Goal: Transaction & Acquisition: Purchase product/service

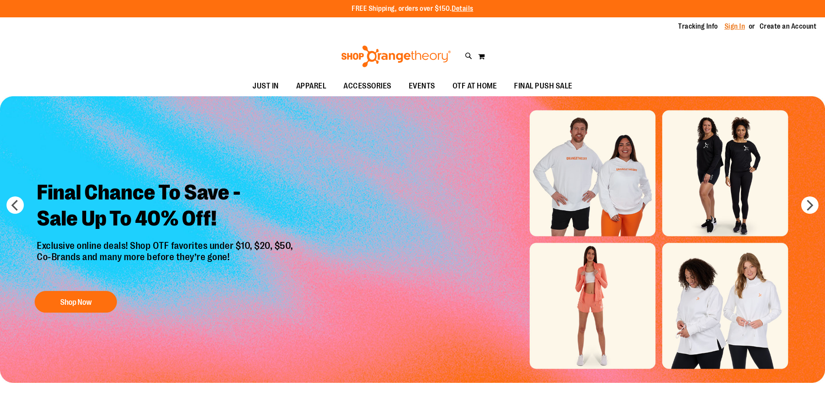
click at [732, 29] on link "Sign In" at bounding box center [735, 27] width 21 height 10
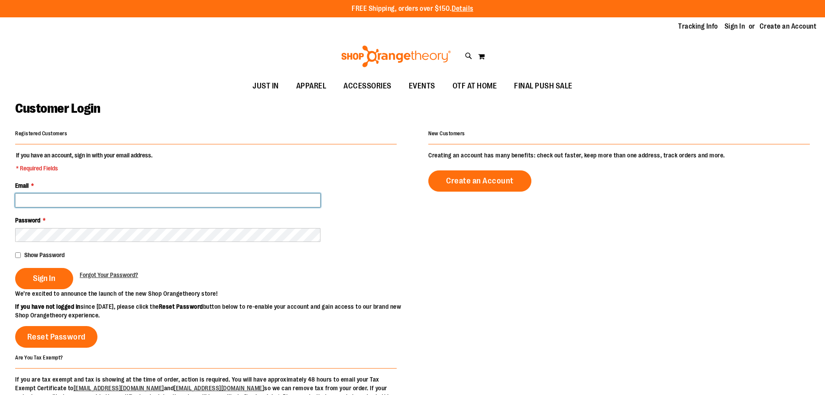
click at [233, 196] on input "Email *" at bounding box center [167, 200] width 305 height 14
type input "**********"
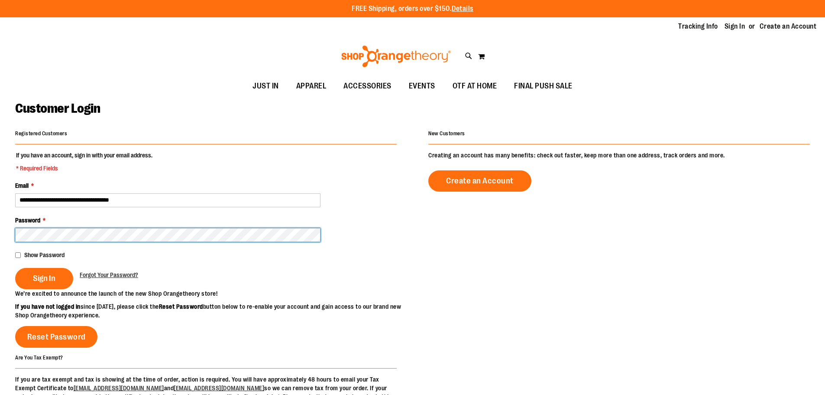
click at [15, 268] on button "Sign In" at bounding box center [44, 278] width 58 height 21
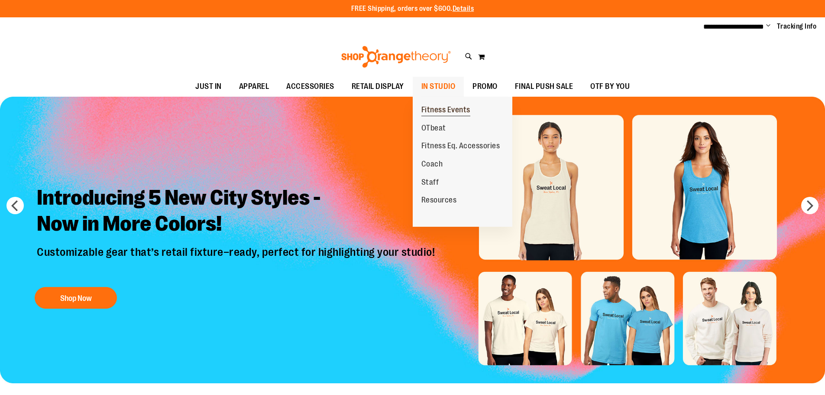
click at [431, 112] on span "Fitness Events" at bounding box center [445, 110] width 49 height 11
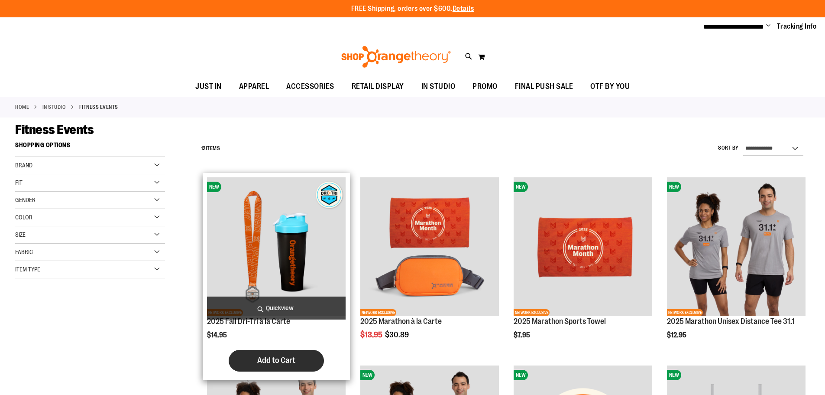
click at [253, 358] on button "Add to Cart" at bounding box center [276, 361] width 95 height 22
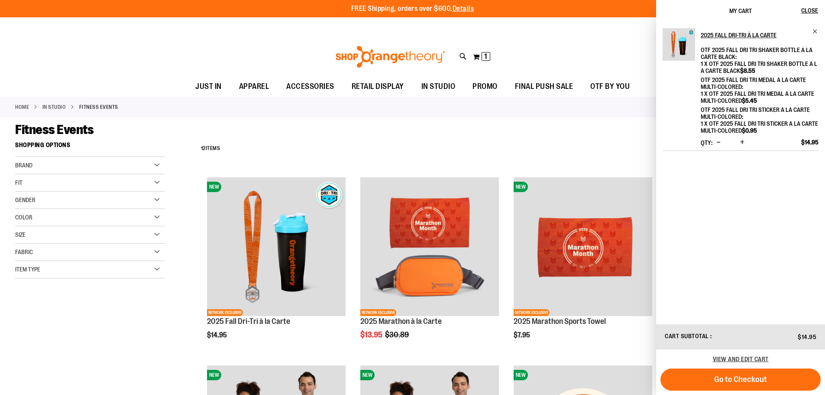
click at [744, 142] on span "Increase product quantity" at bounding box center [742, 142] width 4 height 9
click at [741, 142] on span "Increase product quantity" at bounding box center [742, 142] width 4 height 9
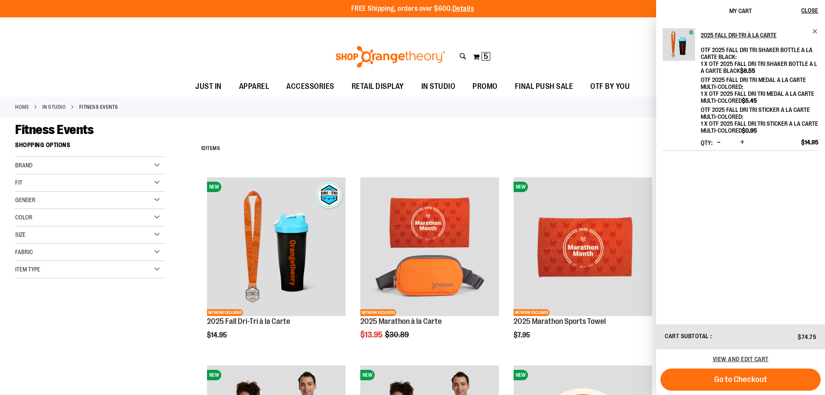
click at [741, 140] on span "Increase product quantity" at bounding box center [742, 142] width 4 height 9
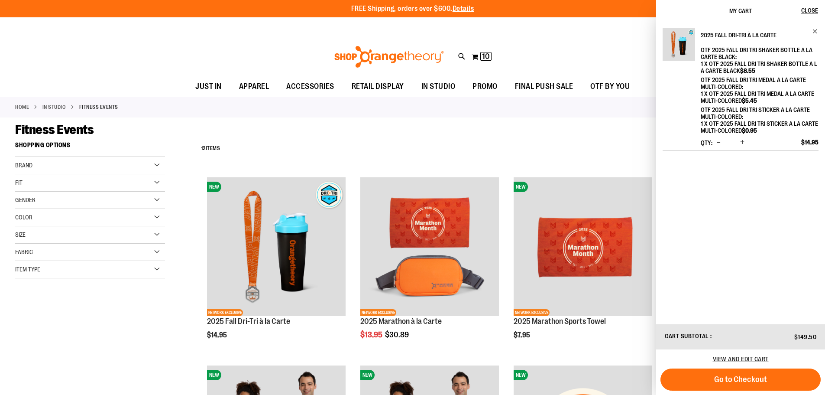
click at [741, 140] on span "Increase product quantity" at bounding box center [742, 142] width 4 height 9
click at [741, 142] on span "Increase product quantity" at bounding box center [742, 142] width 4 height 9
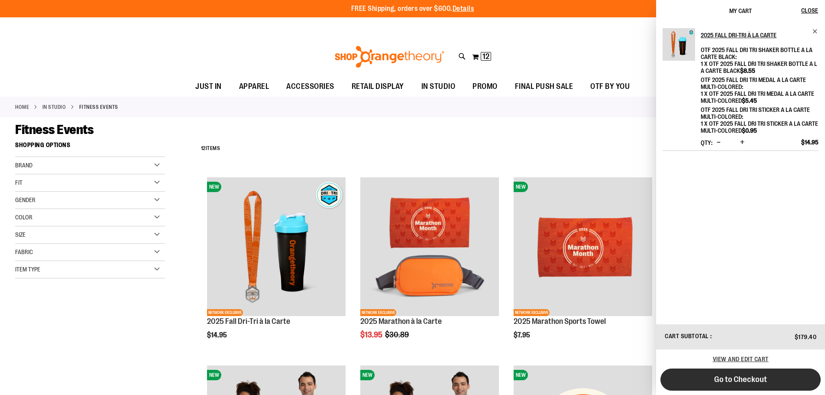
click at [762, 376] on span "Go to Checkout" at bounding box center [740, 379] width 53 height 10
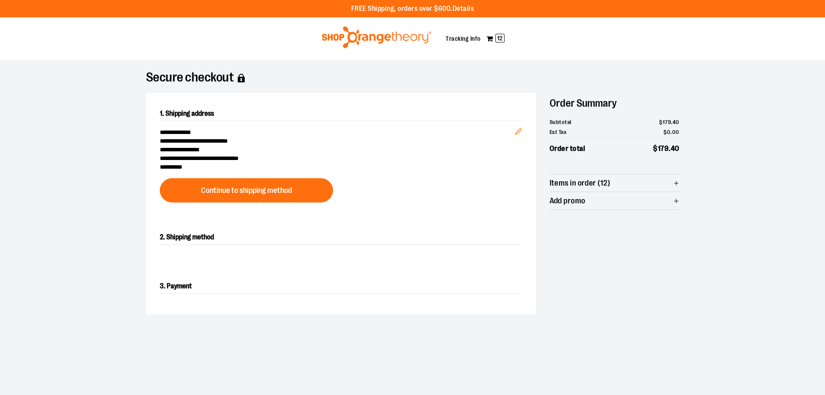
click at [385, 36] on img at bounding box center [377, 37] width 112 height 22
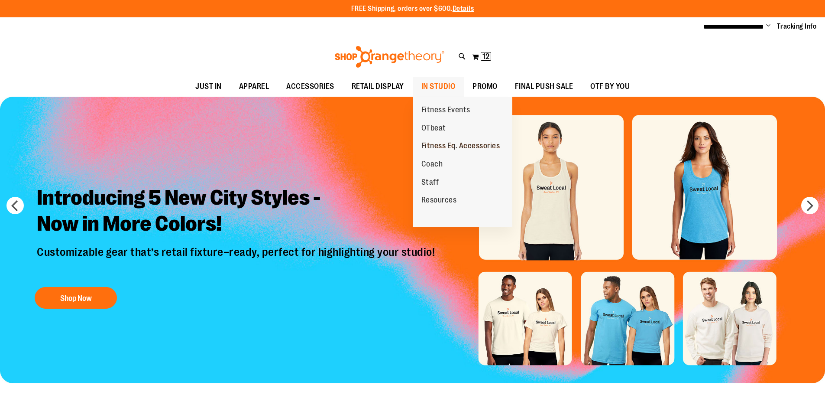
click at [445, 146] on span "Fitness Eq. Accessories" at bounding box center [460, 146] width 79 height 11
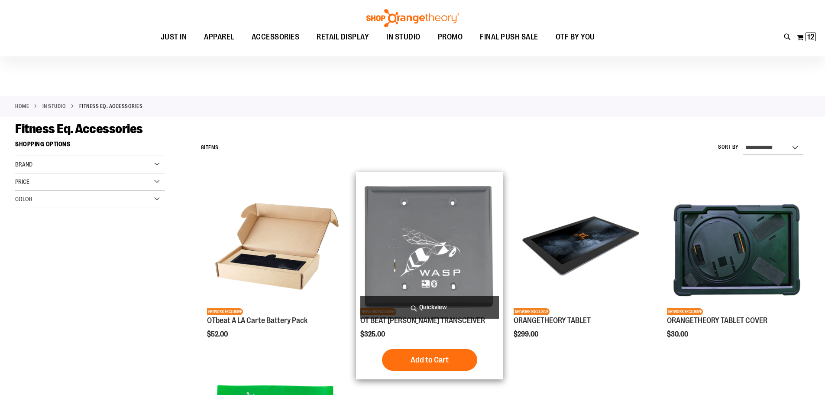
scroll to position [216, 0]
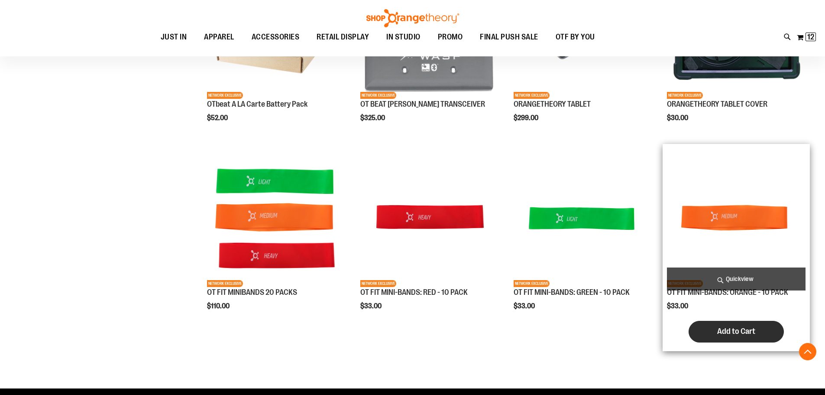
click at [736, 331] on span "Add to Cart" at bounding box center [736, 331] width 38 height 10
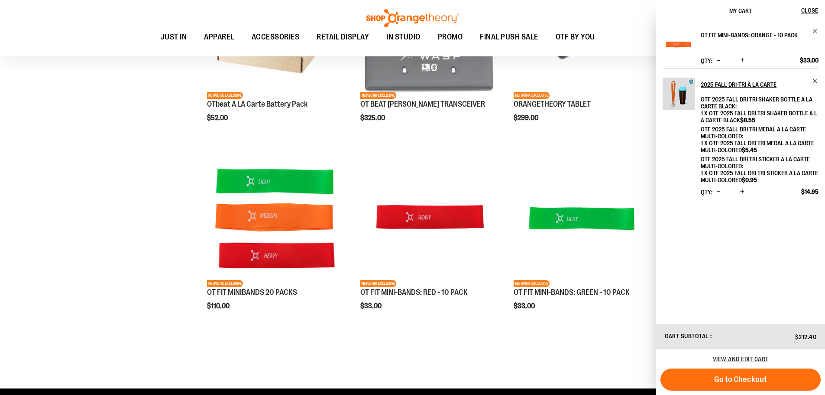
click at [595, 11] on div "Toggle Nav Search Popular Suggestions Advanced Search" at bounding box center [412, 28] width 825 height 56
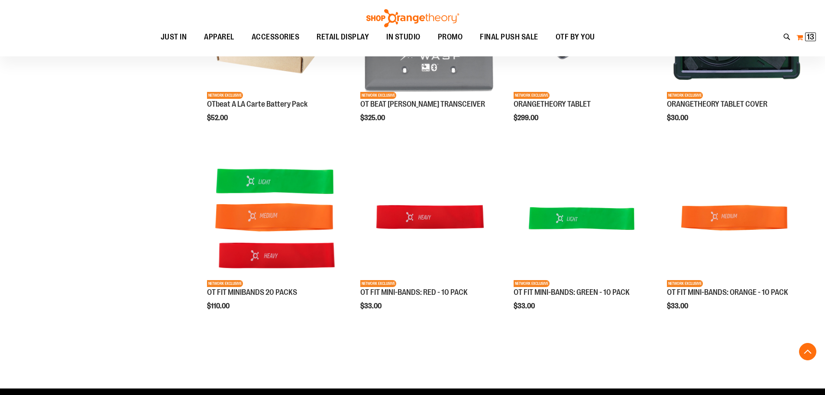
click at [808, 36] on span "13" at bounding box center [810, 36] width 7 height 9
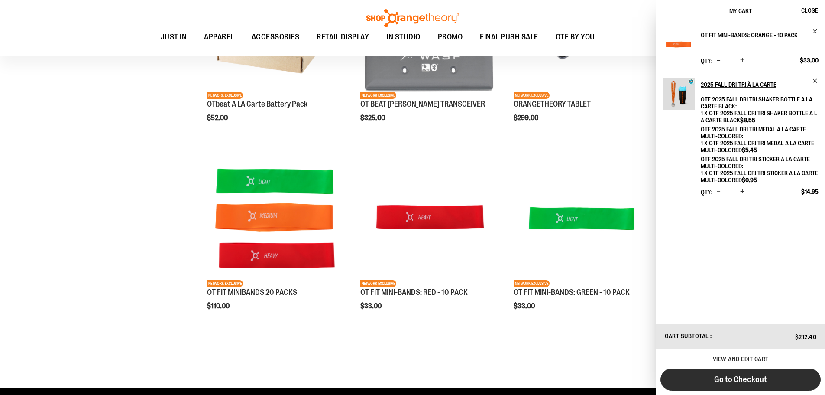
click at [746, 379] on span "Go to Checkout" at bounding box center [740, 379] width 53 height 10
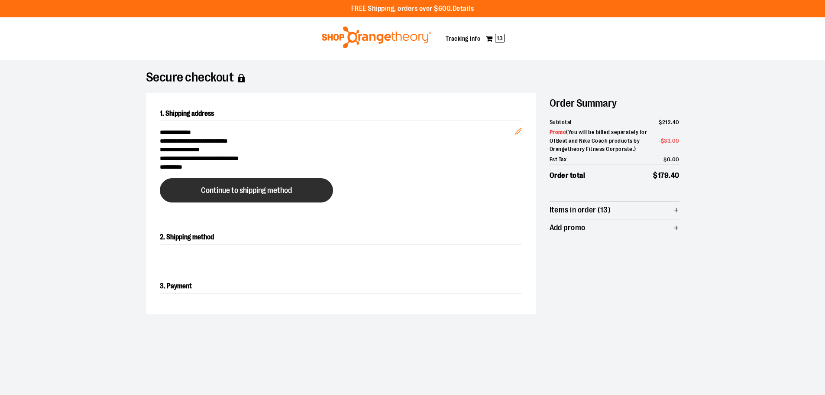
click at [226, 187] on span "Continue to shipping method" at bounding box center [246, 190] width 91 height 8
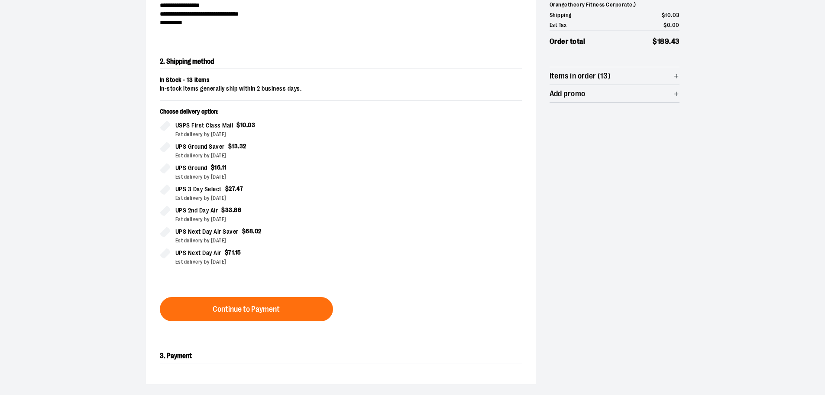
scroll to position [148, 0]
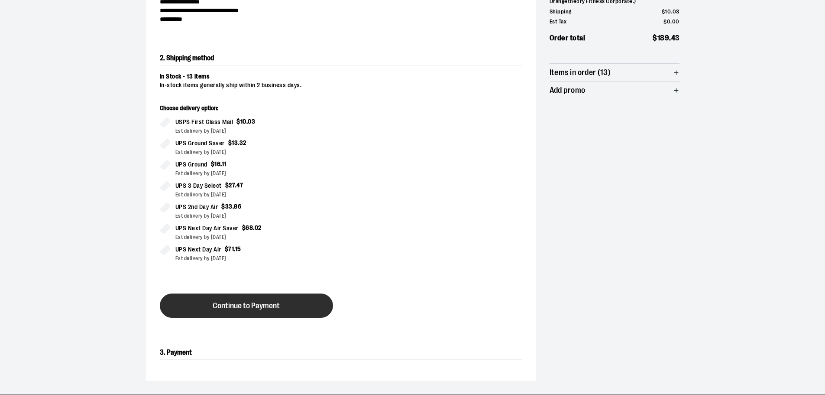
click at [248, 305] on span "Continue to Payment" at bounding box center [246, 305] width 67 height 8
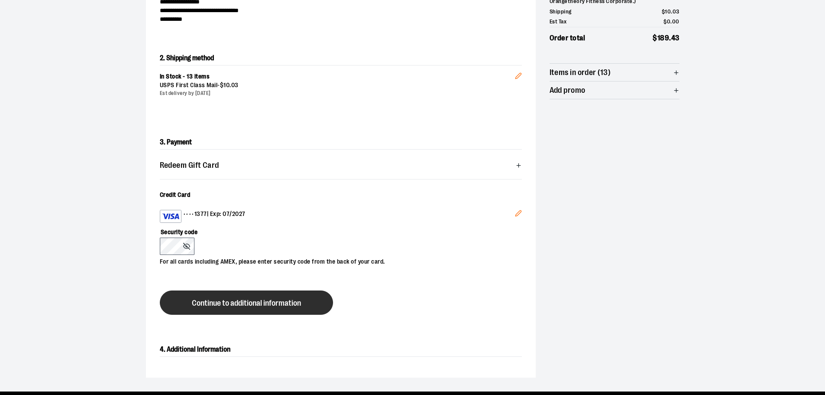
click at [287, 308] on button "Continue to additional information" at bounding box center [246, 302] width 173 height 24
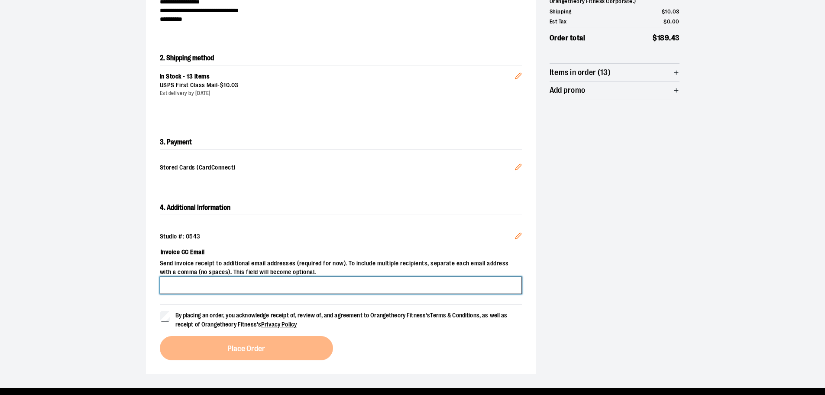
click at [289, 291] on input "Invoice CC Email" at bounding box center [341, 284] width 362 height 17
type input "**********"
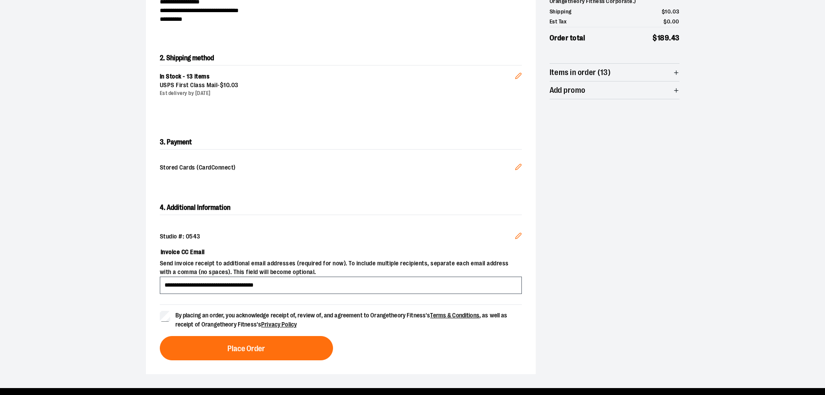
click at [252, 360] on div "**********" at bounding box center [341, 280] width 390 height 187
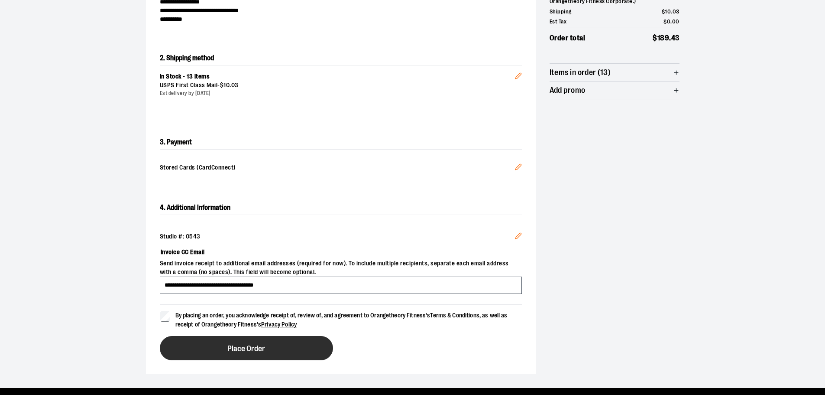
click at [254, 351] on span "Place Order" at bounding box center [246, 348] width 38 height 8
